Goal: Task Accomplishment & Management: Manage account settings

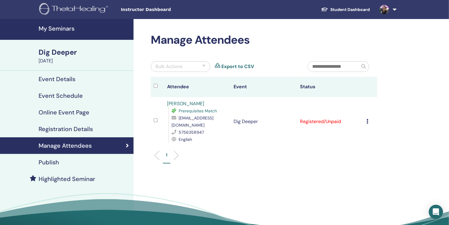
click at [367, 119] on icon at bounding box center [368, 121] width 2 height 5
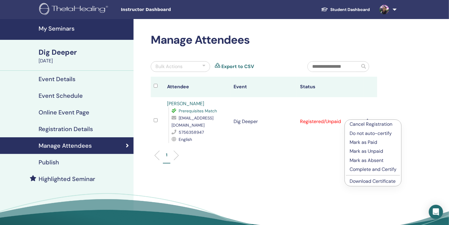
click at [371, 141] on p "Mark as Paid" at bounding box center [373, 142] width 47 height 7
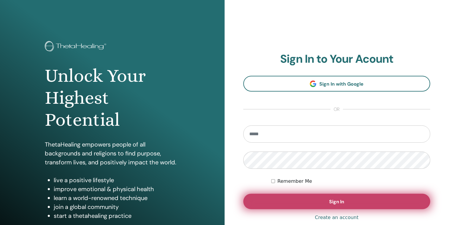
type input "**********"
click at [338, 202] on span "Sign In" at bounding box center [336, 201] width 15 height 6
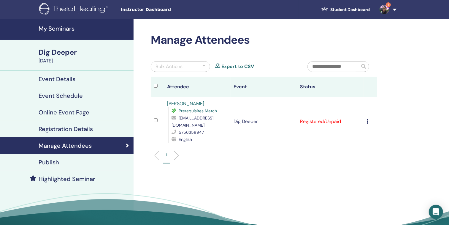
click at [367, 120] on icon at bounding box center [368, 121] width 2 height 5
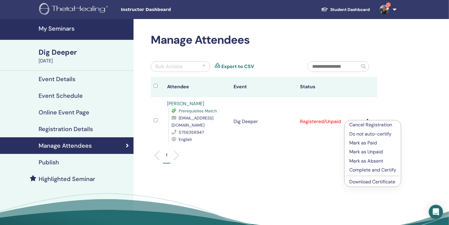
click at [367, 142] on p "Mark as Paid" at bounding box center [372, 142] width 47 height 7
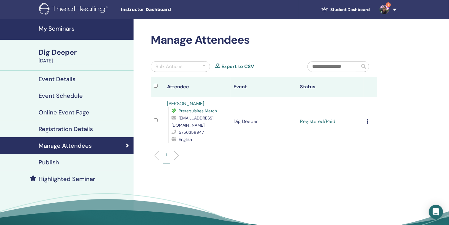
click at [395, 10] on link "1" at bounding box center [387, 9] width 24 height 19
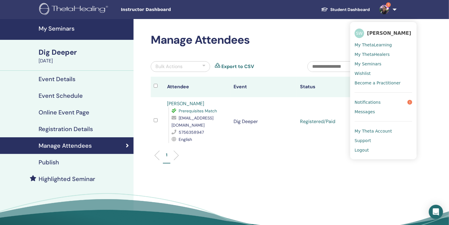
click at [369, 102] on span "Notifications" at bounding box center [368, 101] width 26 height 5
